Goal: Check status: Check status

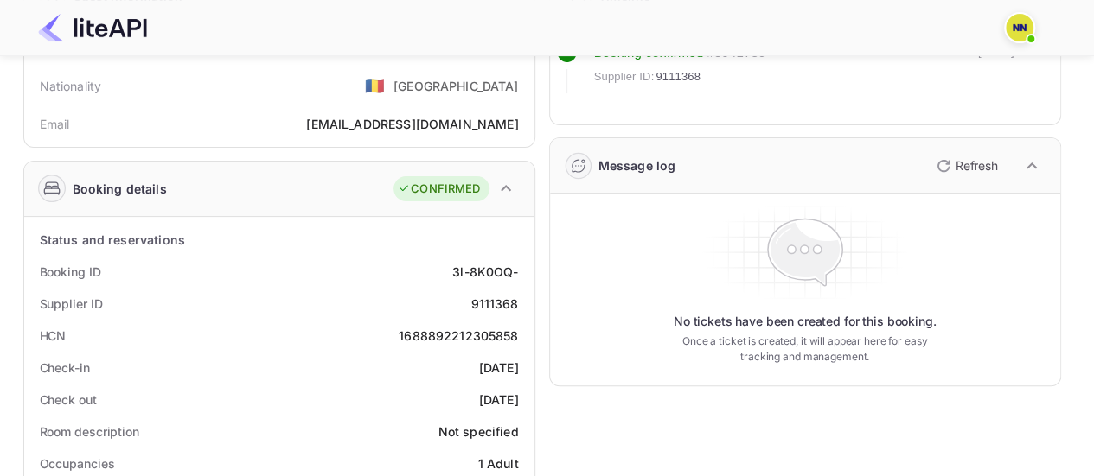
scroll to position [163, 0]
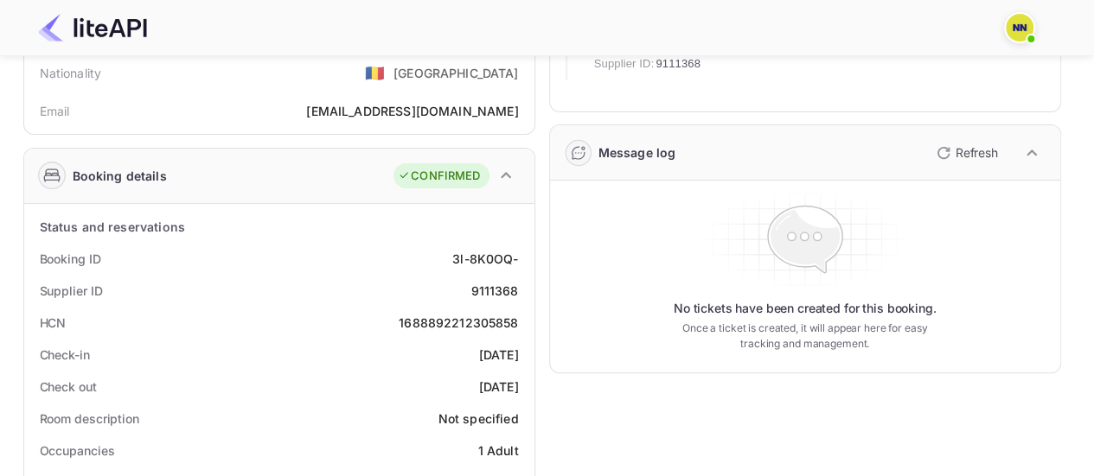
click at [495, 316] on div "1688892212305858" at bounding box center [458, 323] width 119 height 18
copy div "1688892212305858"
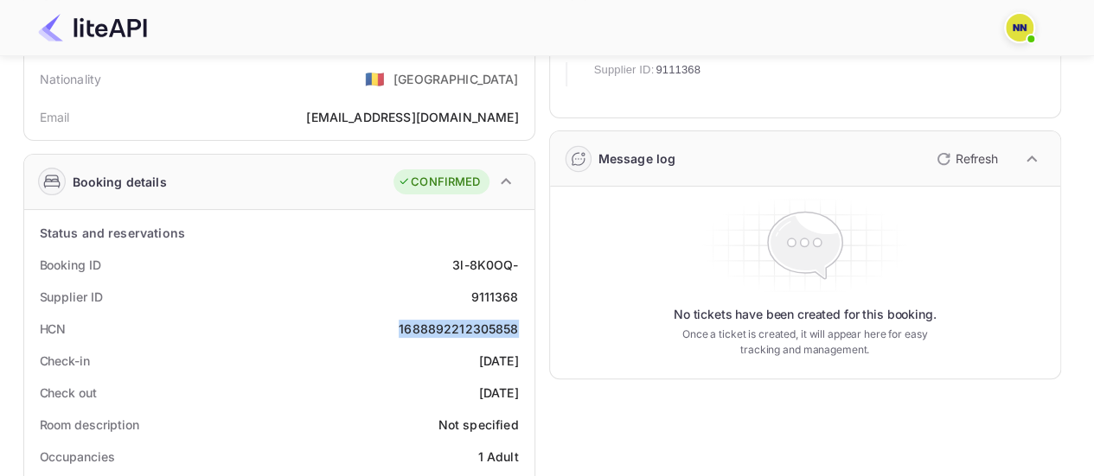
scroll to position [0, 0]
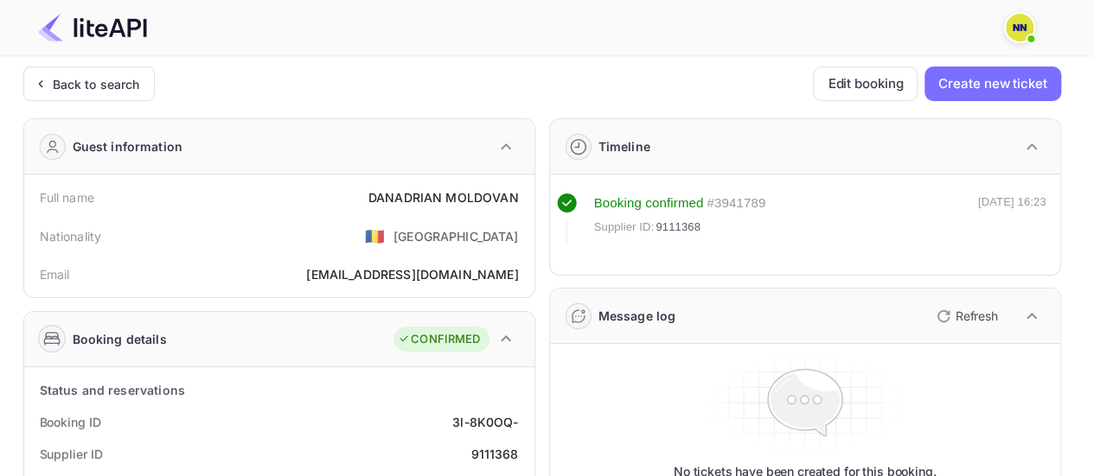
click at [73, 75] on div "Back to search" at bounding box center [96, 84] width 87 height 18
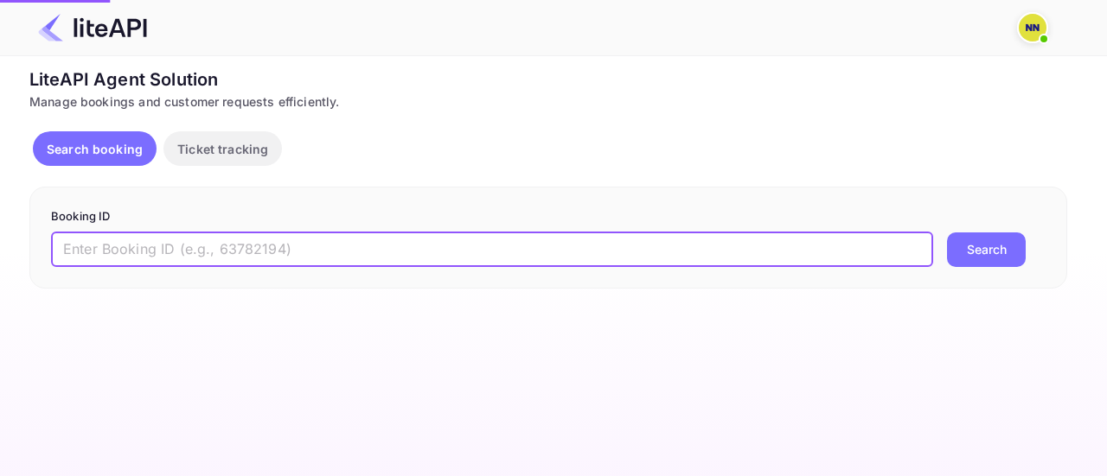
click at [329, 243] on input "text" at bounding box center [492, 250] width 882 height 35
paste input "9120467"
type input "9120467"
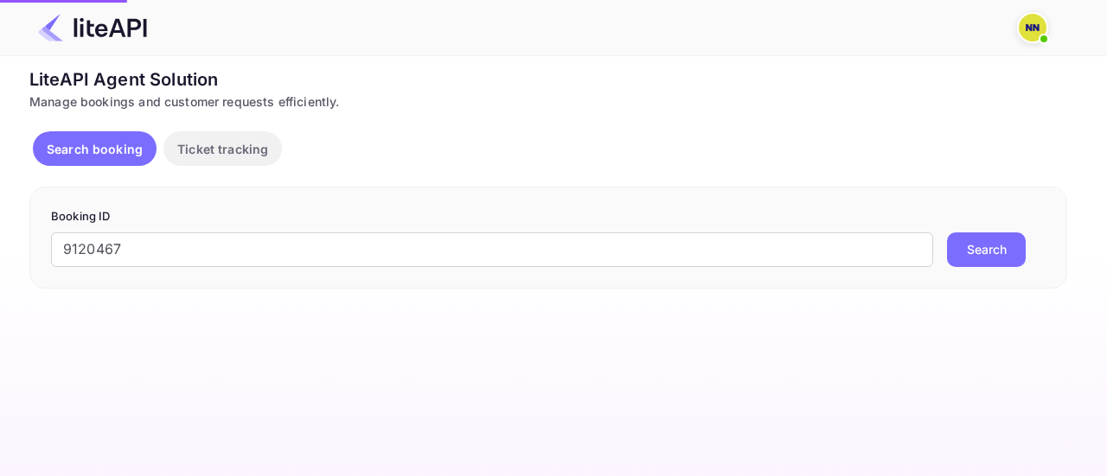
click at [1022, 249] on button "Search" at bounding box center [986, 250] width 79 height 35
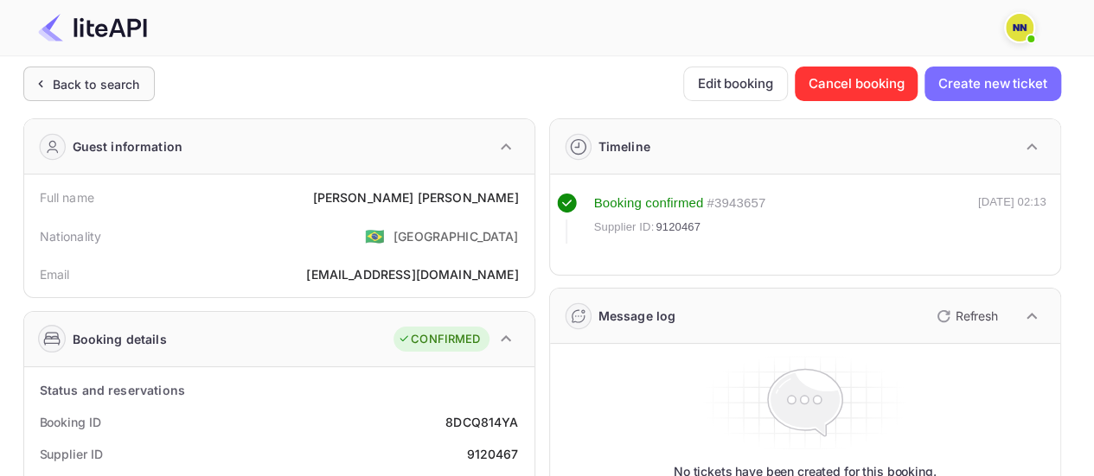
drag, startPoint x: 109, startPoint y: 89, endPoint x: 127, endPoint y: 81, distance: 19.8
click at [127, 81] on div "Back to search" at bounding box center [96, 84] width 87 height 18
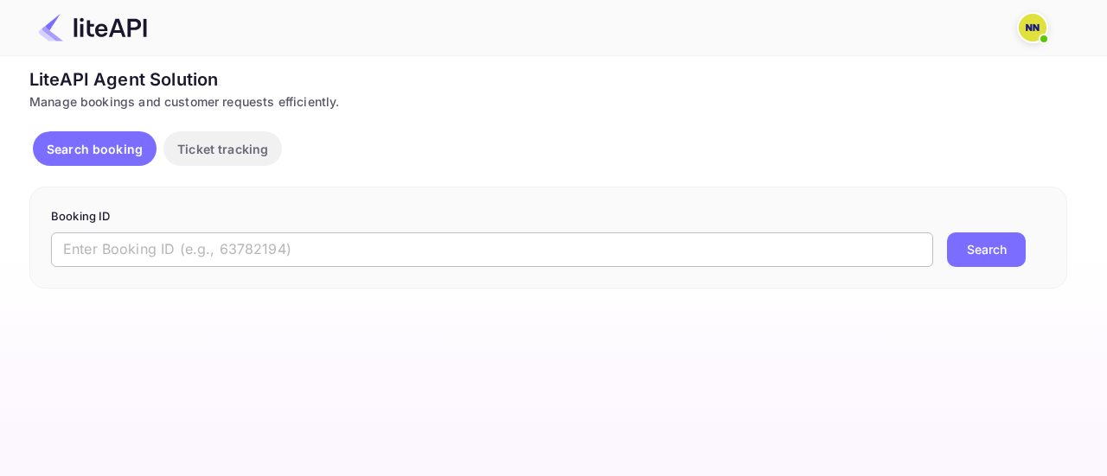
click at [430, 251] on input "text" at bounding box center [492, 250] width 882 height 35
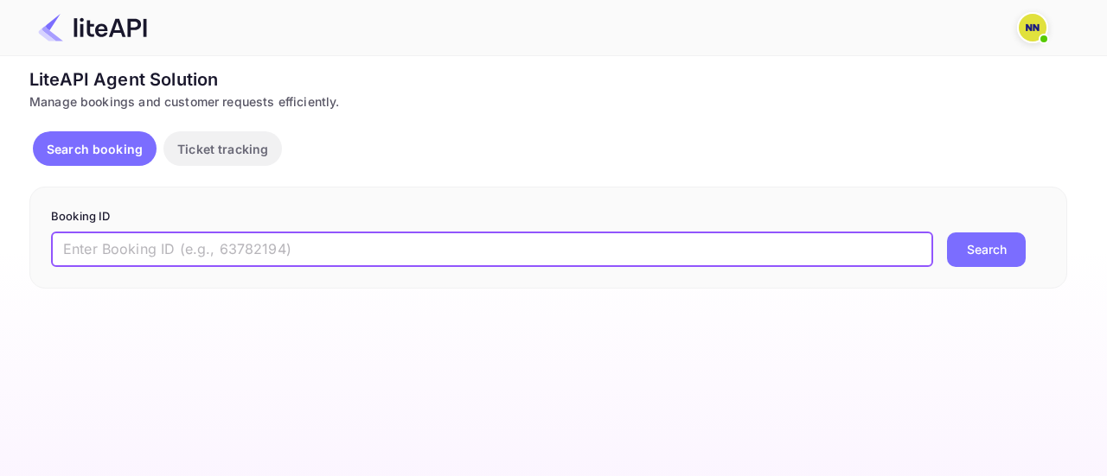
paste input "9138918"
type input "9138918"
click at [981, 253] on button "Search" at bounding box center [986, 250] width 79 height 35
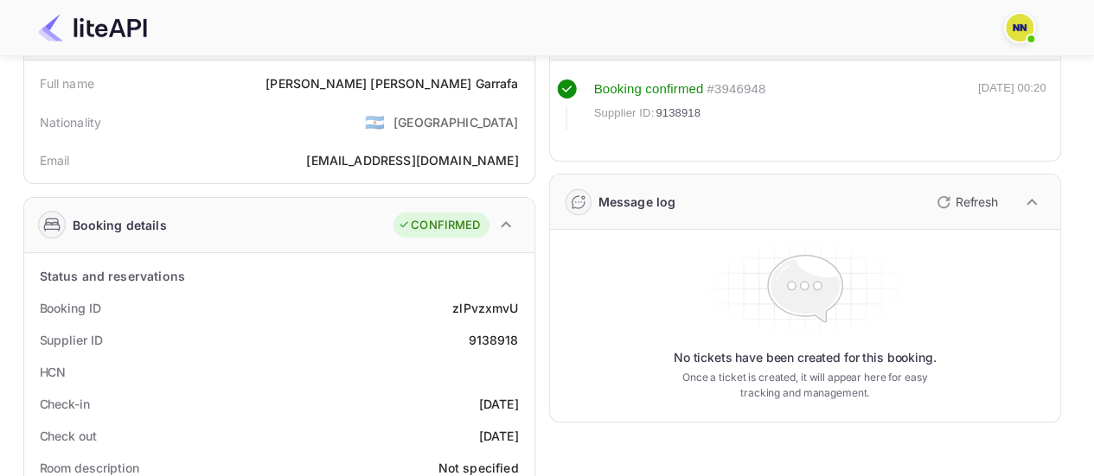
scroll to position [10, 0]
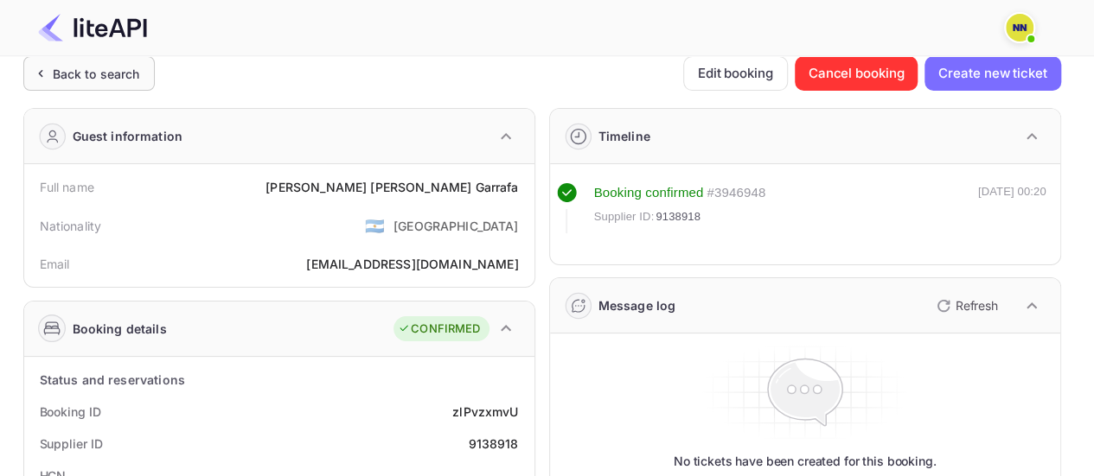
click at [91, 68] on div "Back to search" at bounding box center [96, 74] width 87 height 18
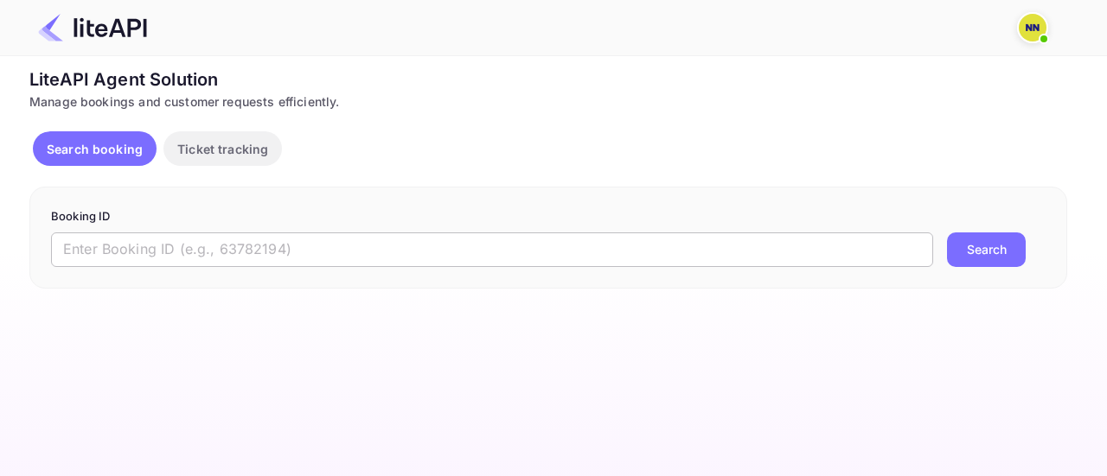
click at [412, 236] on input "text" at bounding box center [492, 250] width 882 height 35
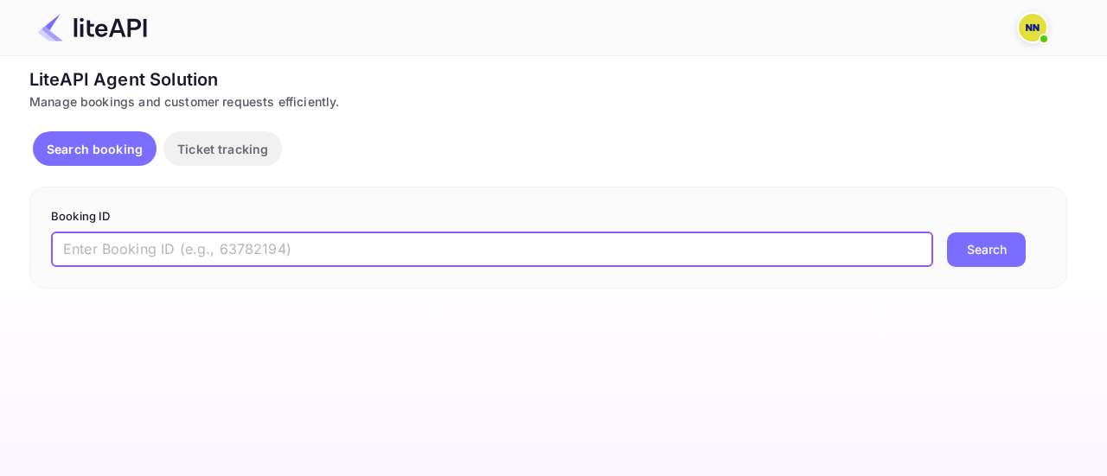
paste input "9030972"
type input "9030972"
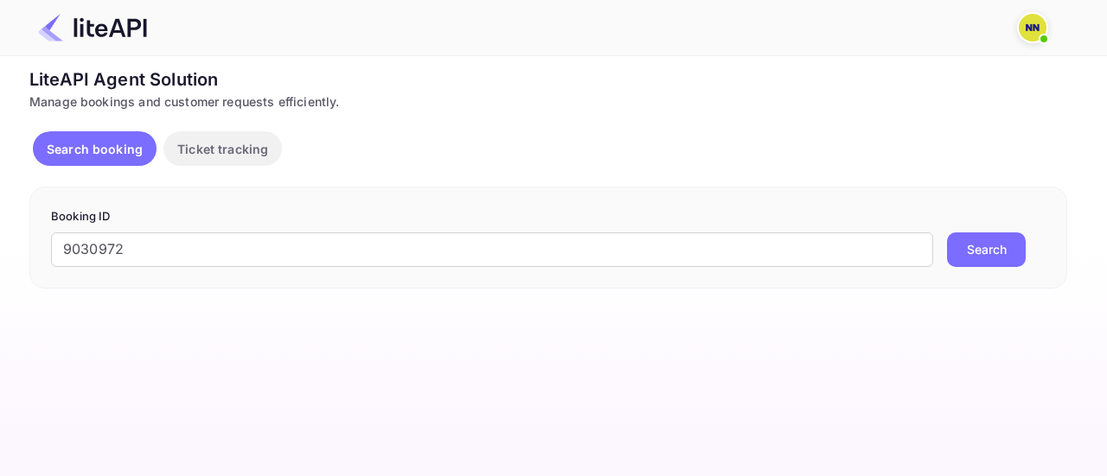
click at [989, 250] on button "Search" at bounding box center [986, 250] width 79 height 35
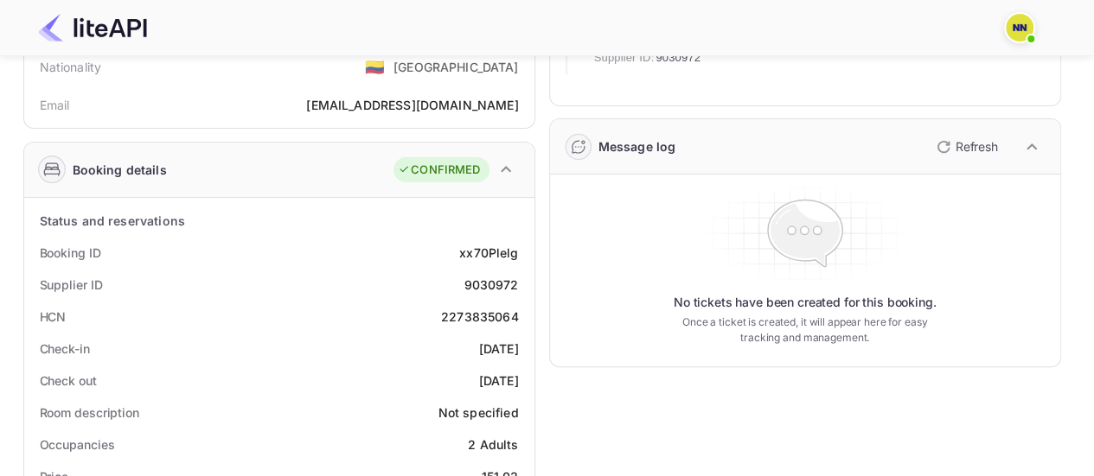
scroll to position [173, 0]
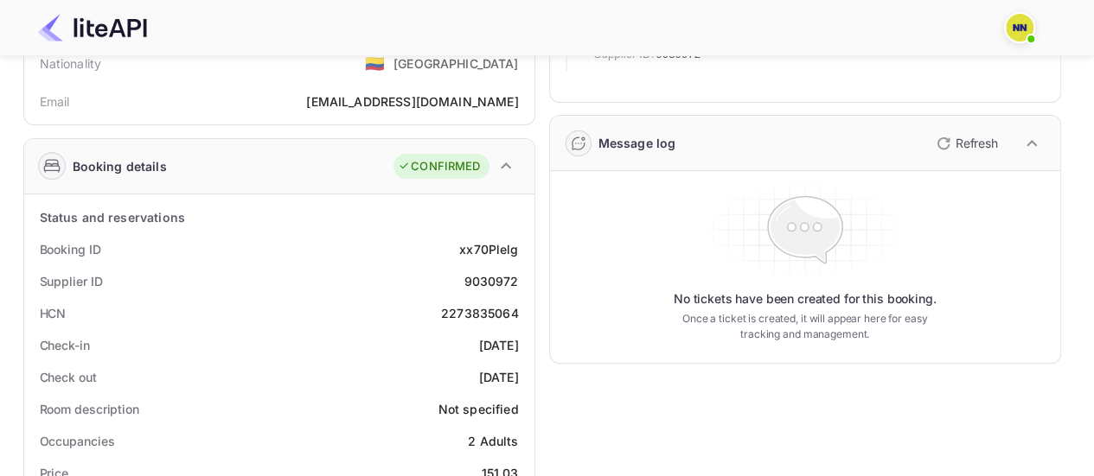
click at [465, 309] on div "2273835064" at bounding box center [480, 313] width 78 height 18
copy div "2273835064"
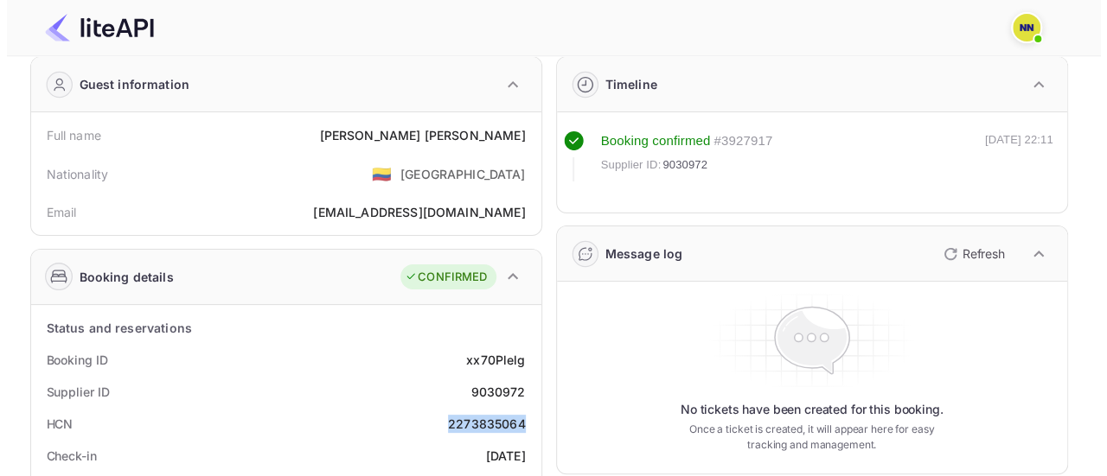
scroll to position [0, 0]
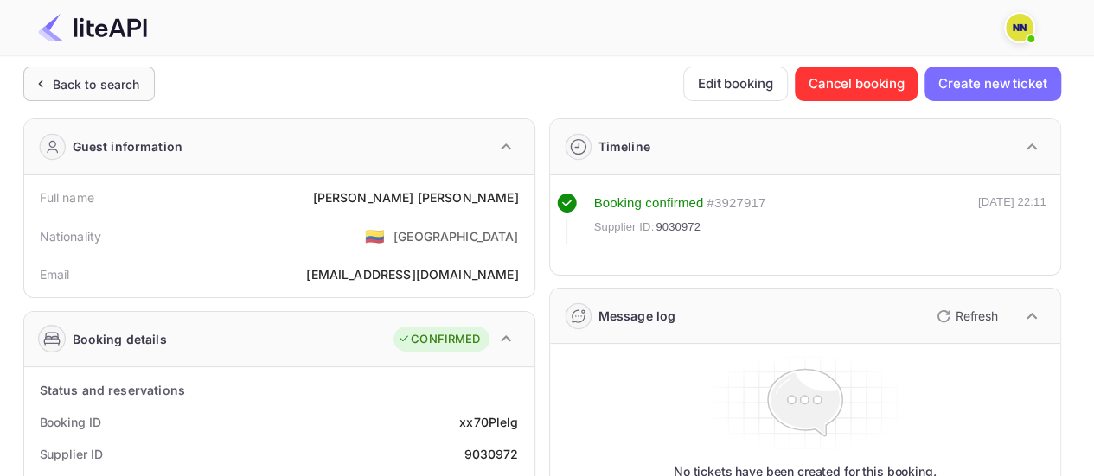
click at [115, 80] on div "Back to search" at bounding box center [96, 84] width 87 height 18
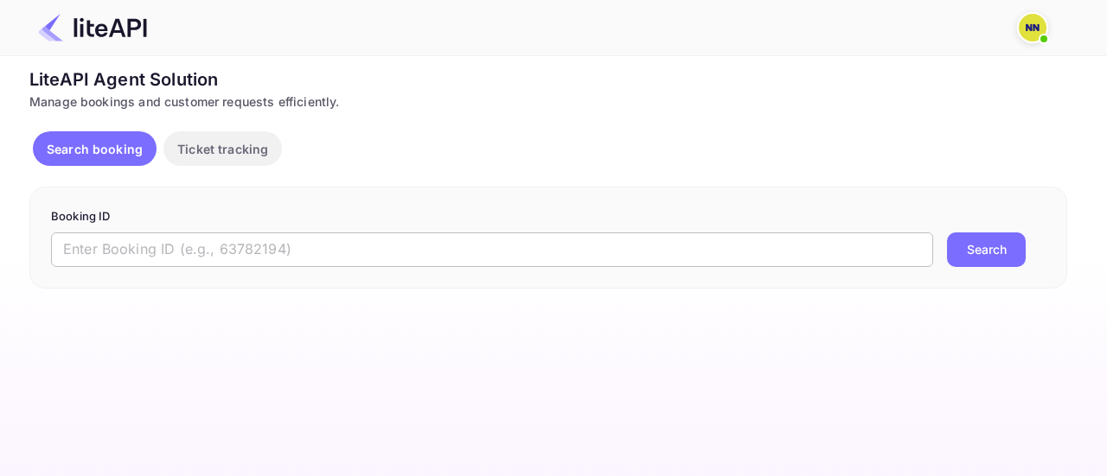
click at [226, 256] on input "text" at bounding box center [492, 250] width 882 height 35
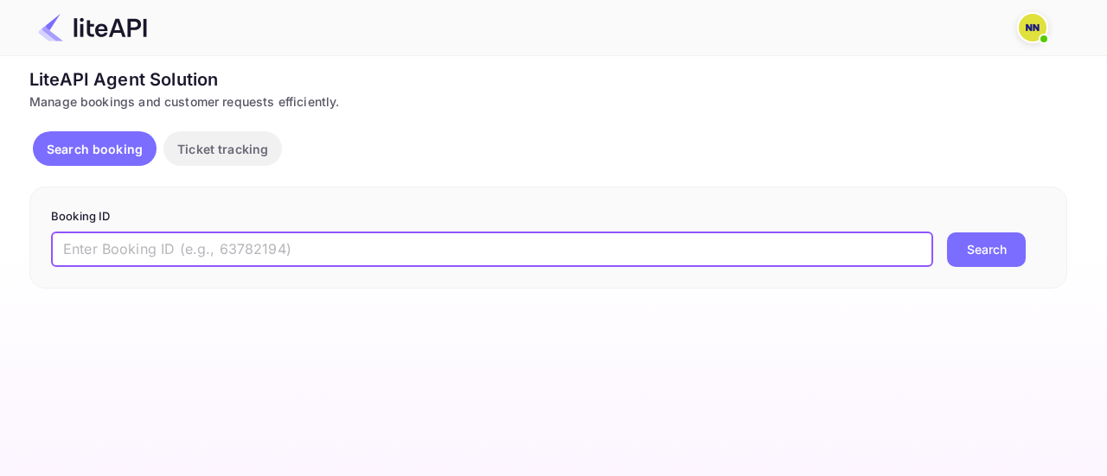
paste input "SH26150558"
type input "SH26150558"
click at [159, 246] on input "SH26150558" at bounding box center [492, 250] width 882 height 35
